Goal: Information Seeking & Learning: Learn about a topic

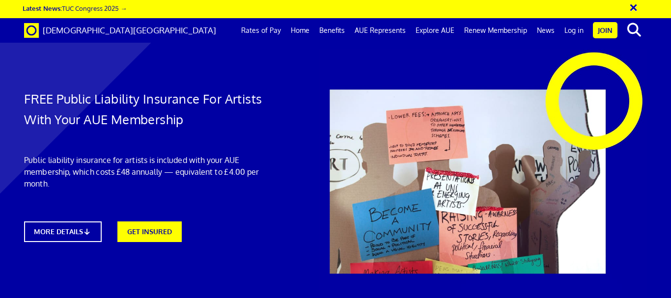
scroll to position [2383, 0]
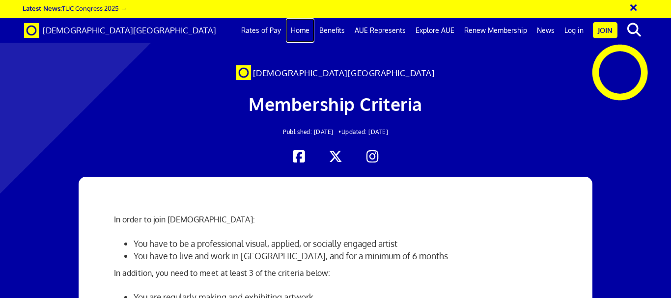
click at [302, 34] on link "Home" at bounding box center [300, 30] width 28 height 25
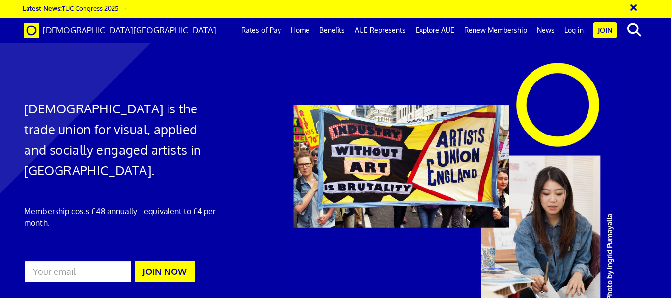
scroll to position [858, 0]
